Goal: Information Seeking & Learning: Find contact information

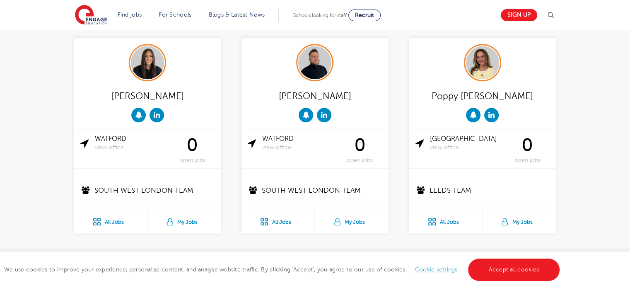
scroll to position [869, 0]
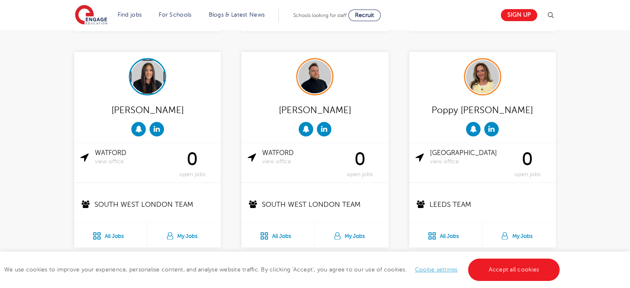
click at [147, 82] on img at bounding box center [147, 76] width 33 height 33
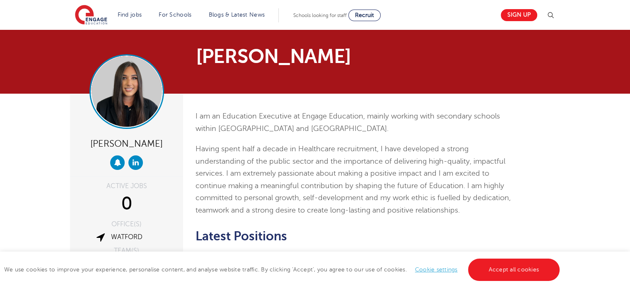
click at [139, 87] on img at bounding box center [126, 91] width 70 height 70
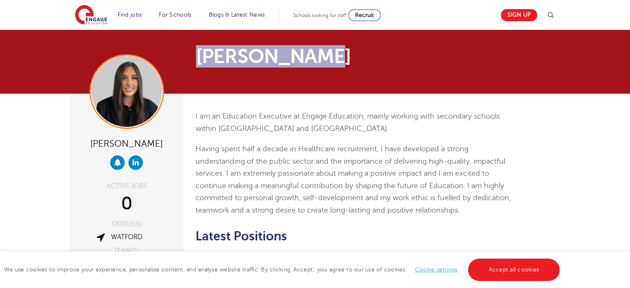
drag, startPoint x: 194, startPoint y: 60, endPoint x: 321, endPoint y: 62, distance: 127.5
click at [321, 62] on div "[PERSON_NAME]" at bounding box center [231, 61] width 335 height 31
copy h1 "[PERSON_NAME]"
